Goal: Information Seeking & Learning: Find specific fact

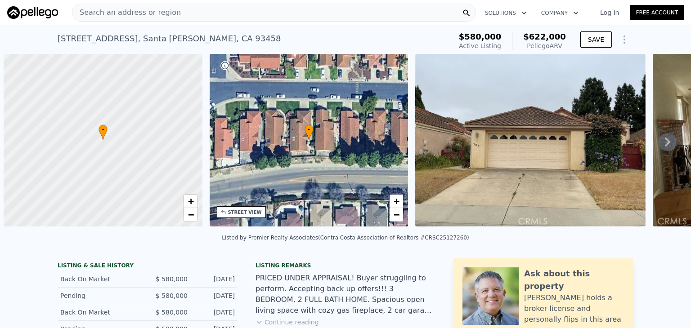
scroll to position [0, 4]
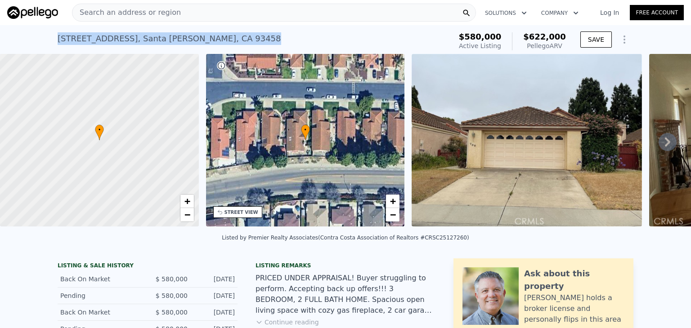
drag, startPoint x: 231, startPoint y: 36, endPoint x: 52, endPoint y: 33, distance: 178.6
click at [52, 33] on div "[STREET_ADDRESS] Active at $580k (~ARV $622k ) $580,000 Active Listing $622,000…" at bounding box center [345, 39] width 691 height 29
copy div "[STREET_ADDRESS]"
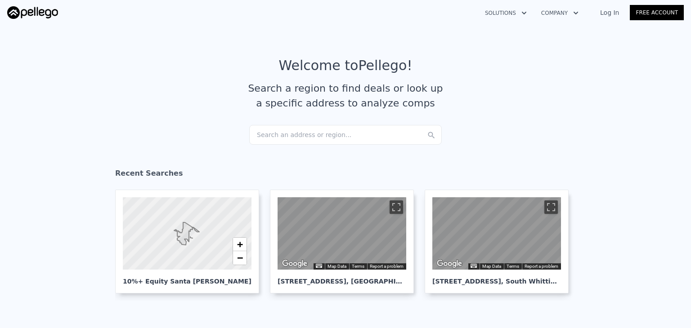
click at [322, 136] on div "Search an address or region..." at bounding box center [345, 135] width 192 height 20
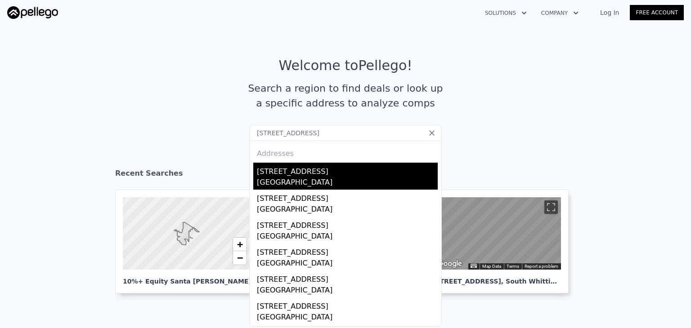
type input "3929 W 119th Pl, Hawthorne, CA 90250"
click at [324, 173] on div "3929 W 119th Pl" at bounding box center [347, 170] width 181 height 14
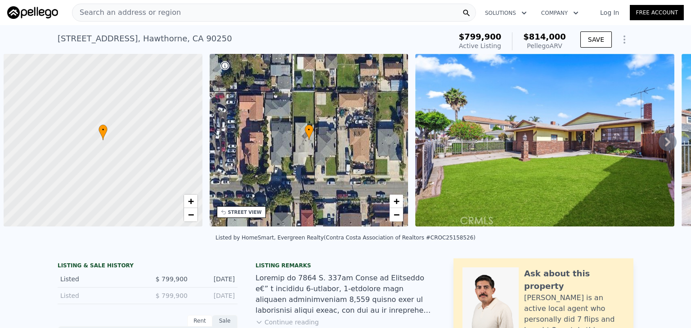
scroll to position [0, 4]
